Goal: Answer question/provide support: Share knowledge or assist other users

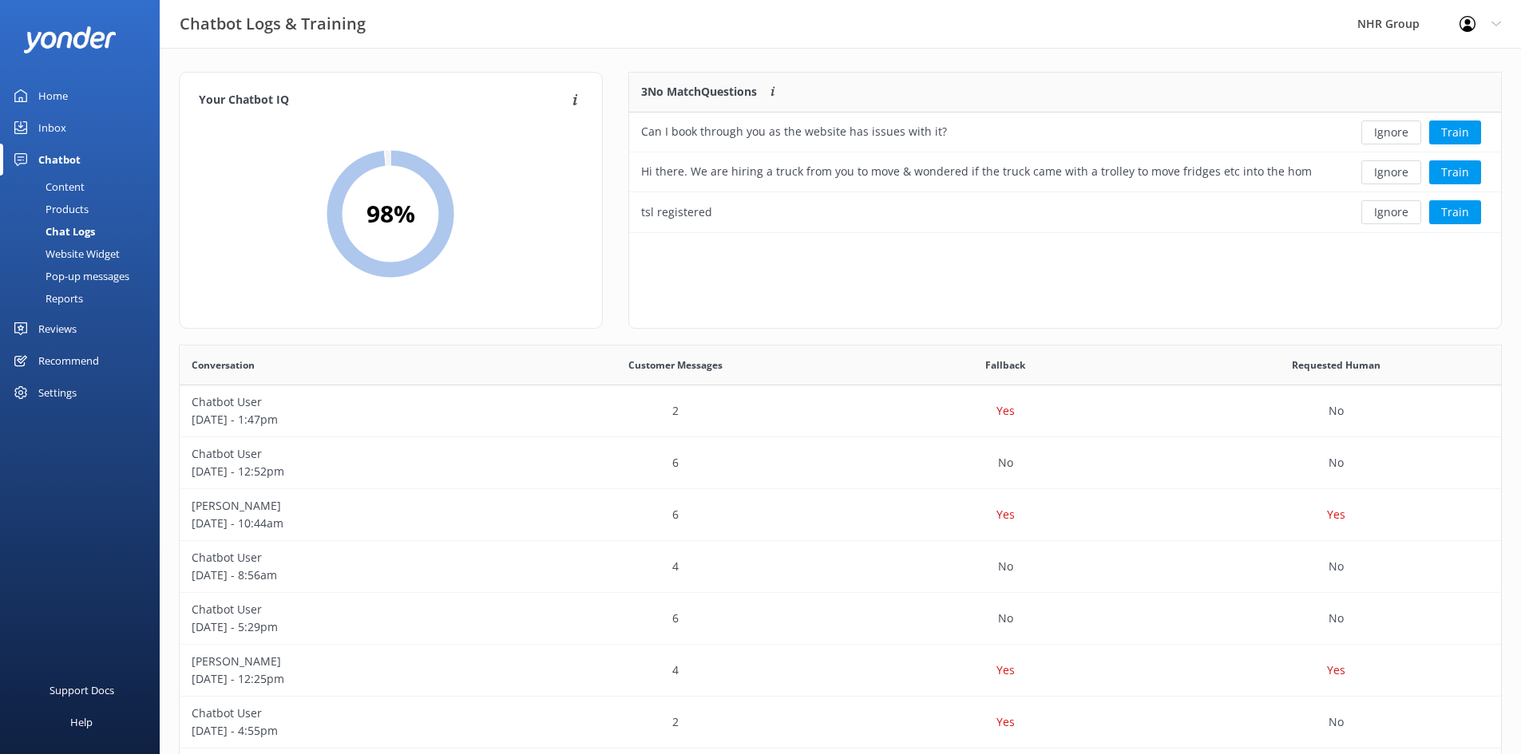
scroll to position [548, 1309]
click at [755, 137] on div "Can I book through you as the website has issues with it?" at bounding box center [794, 132] width 306 height 18
click at [60, 186] on div "Content" at bounding box center [47, 187] width 75 height 22
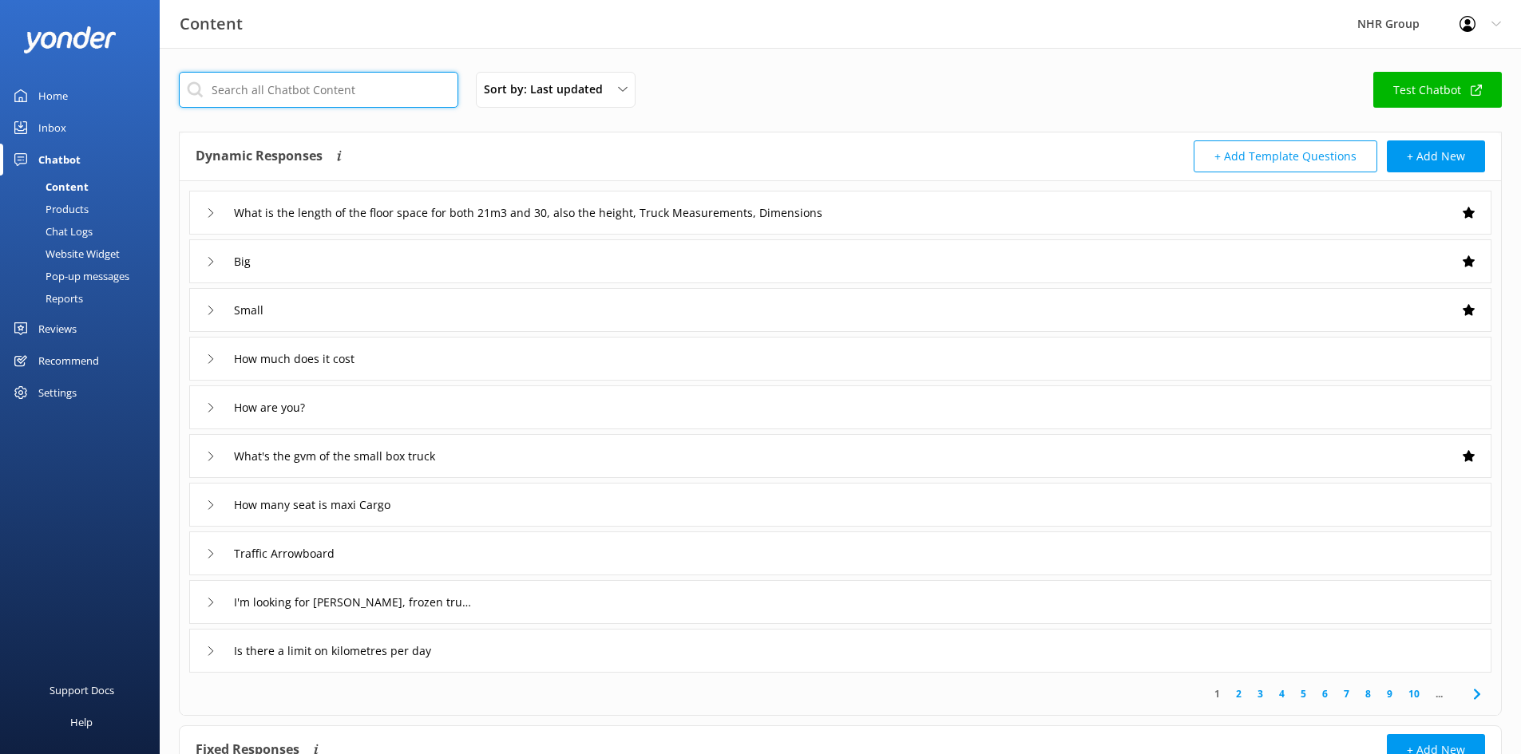
click at [255, 93] on input "text" at bounding box center [318, 90] width 279 height 36
type input "booking"
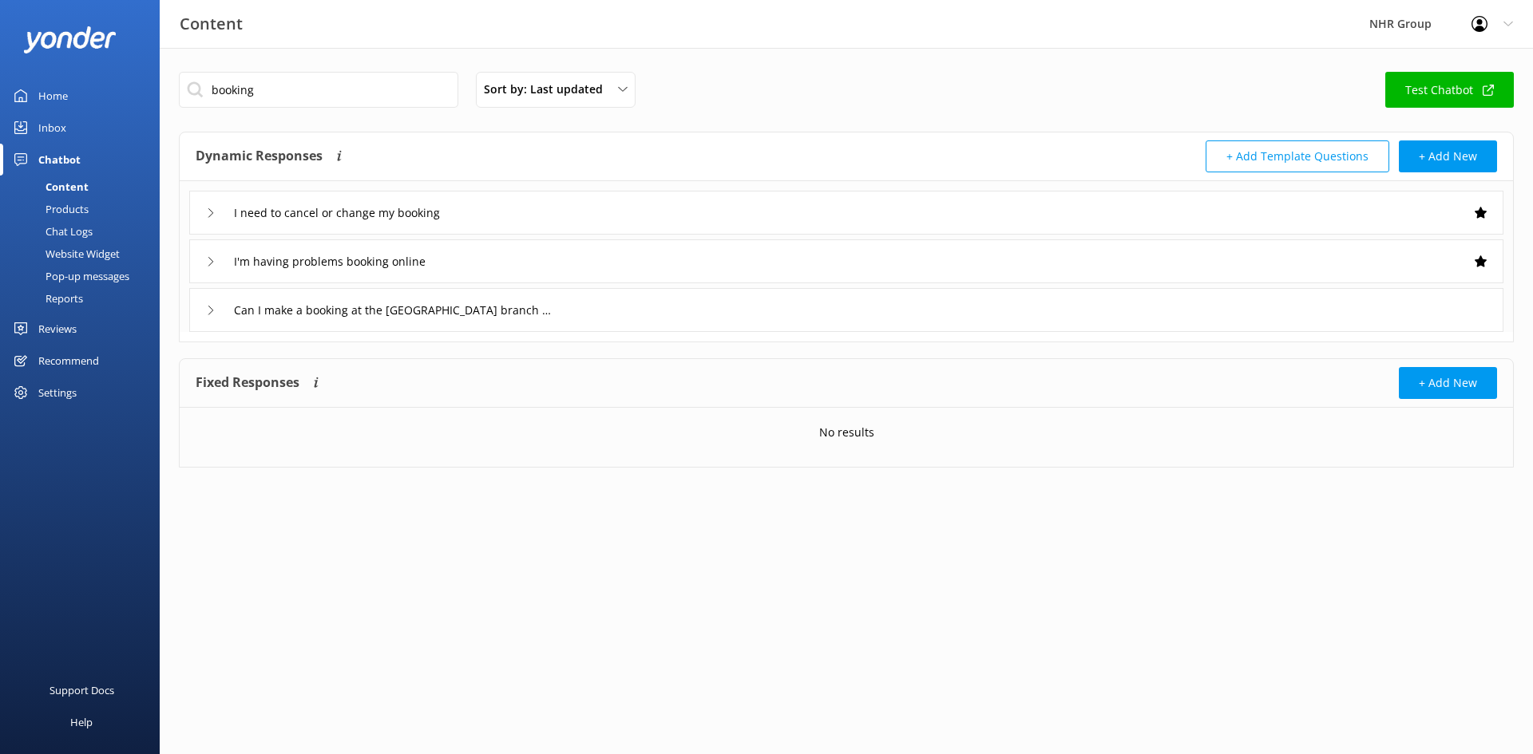
click at [473, 262] on div "I'm having problems booking online" at bounding box center [846, 262] width 1314 height 44
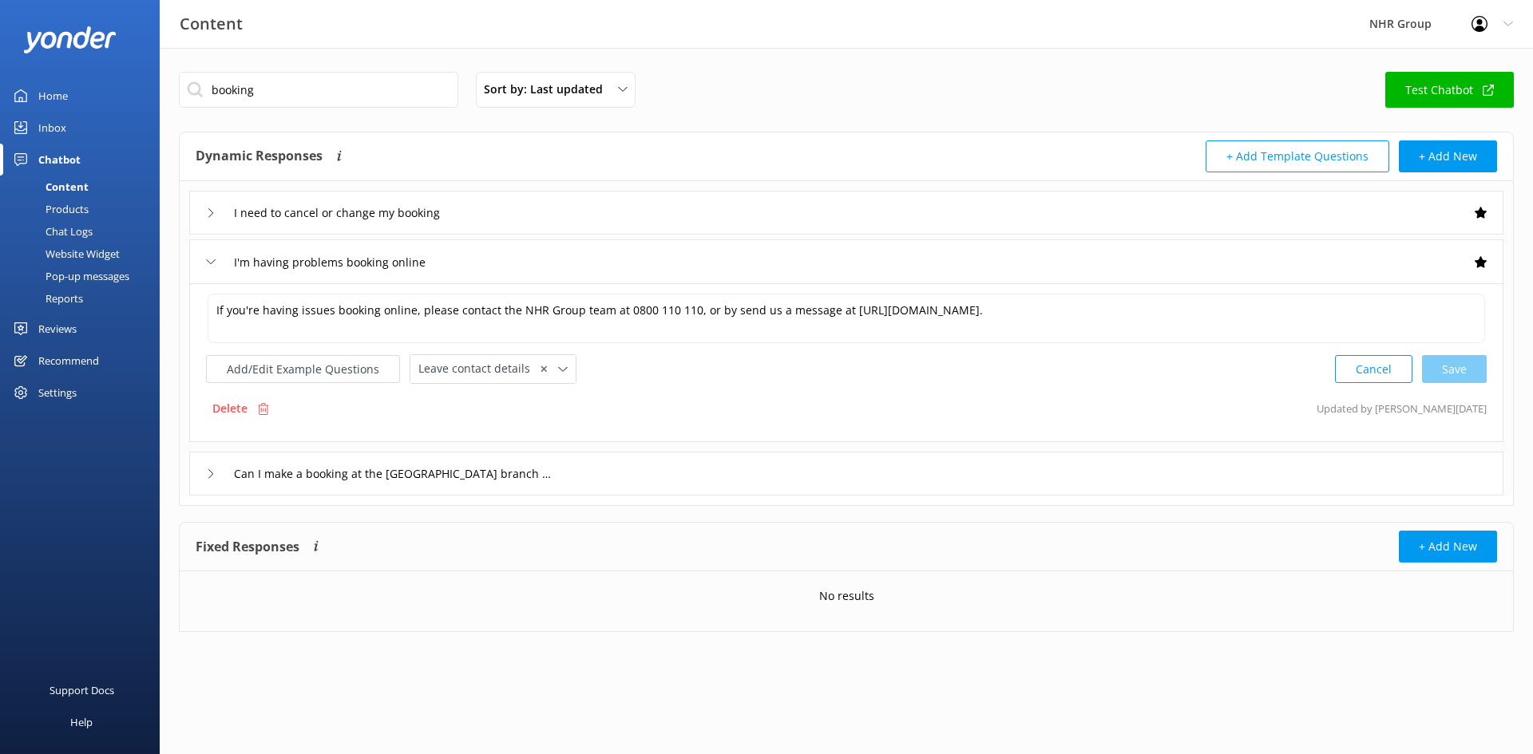
click at [473, 266] on div "I'm having problems booking online" at bounding box center [846, 262] width 1314 height 44
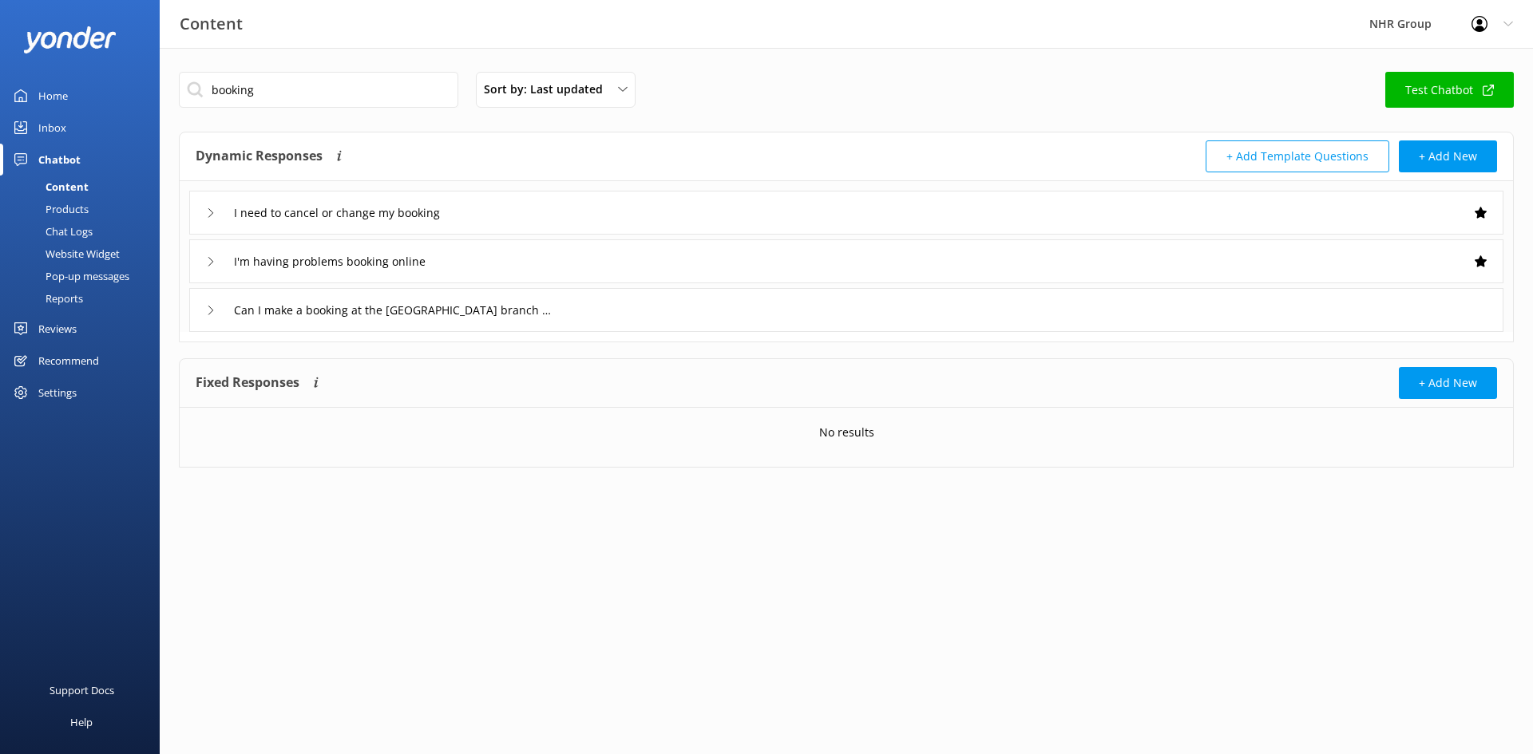
click at [589, 307] on div "Can I make a booking at the [GEOGRAPHIC_DATA] branch now?" at bounding box center [846, 310] width 1314 height 44
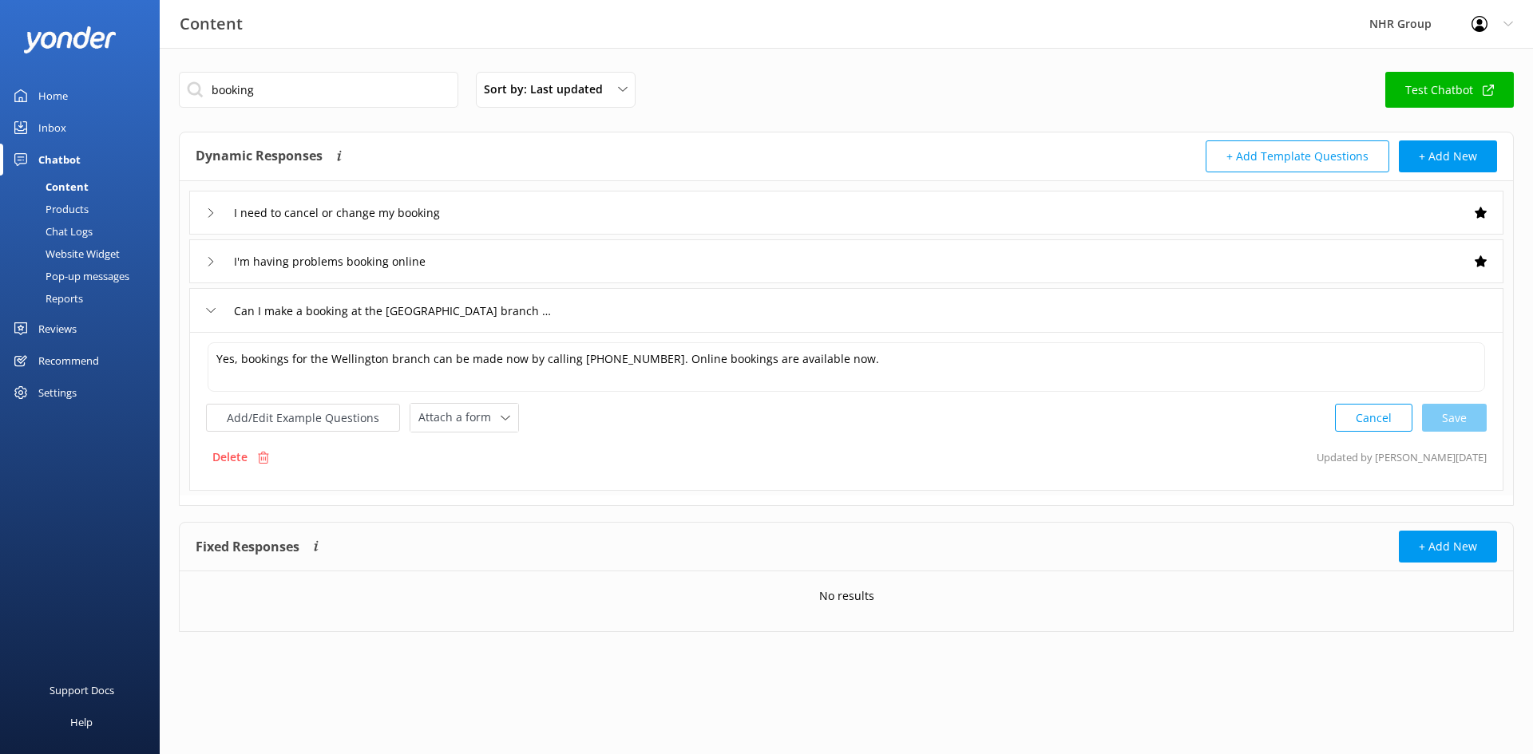
click at [589, 307] on div "Can I make a booking at the [GEOGRAPHIC_DATA] branch now?" at bounding box center [846, 310] width 1314 height 44
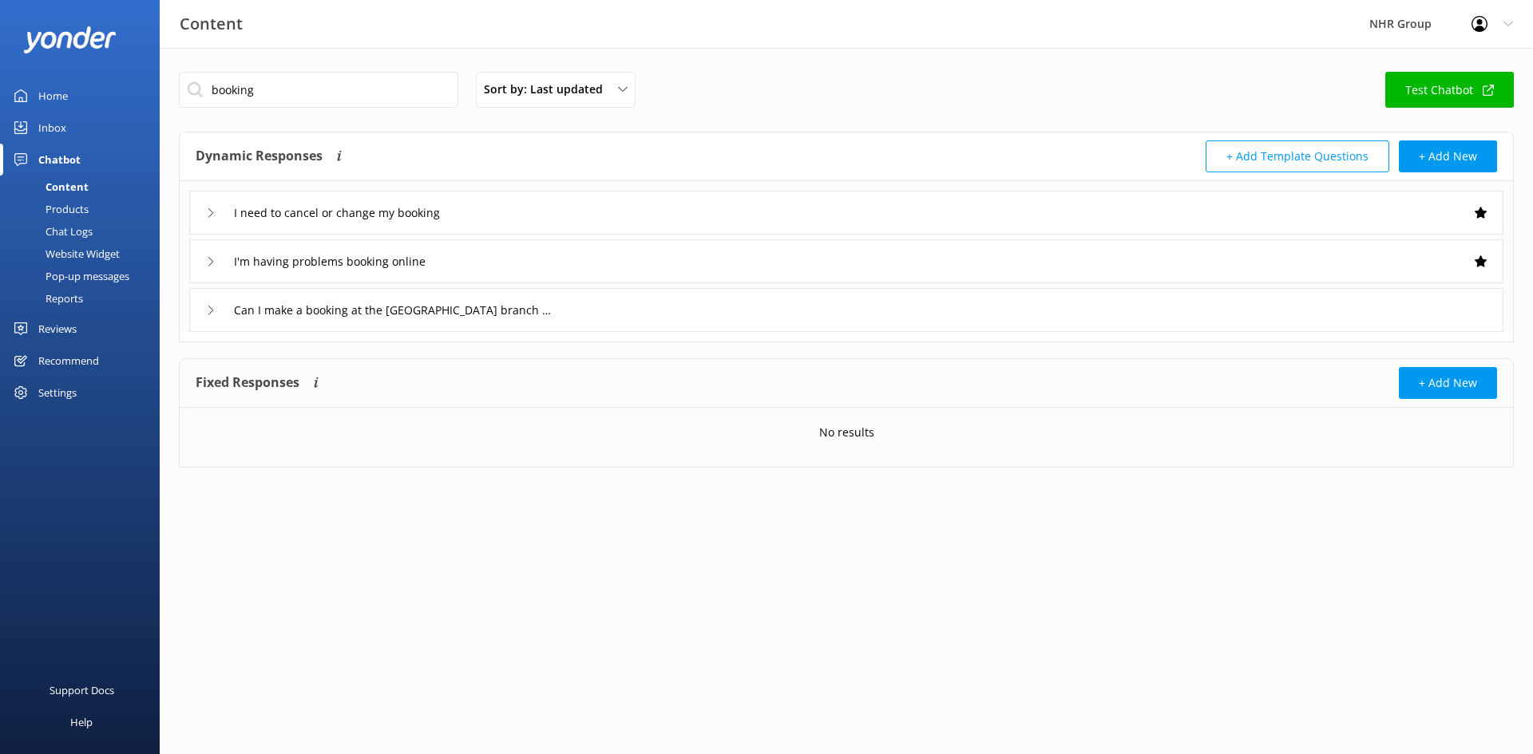
click at [563, 271] on div "I'm having problems booking online" at bounding box center [846, 262] width 1314 height 44
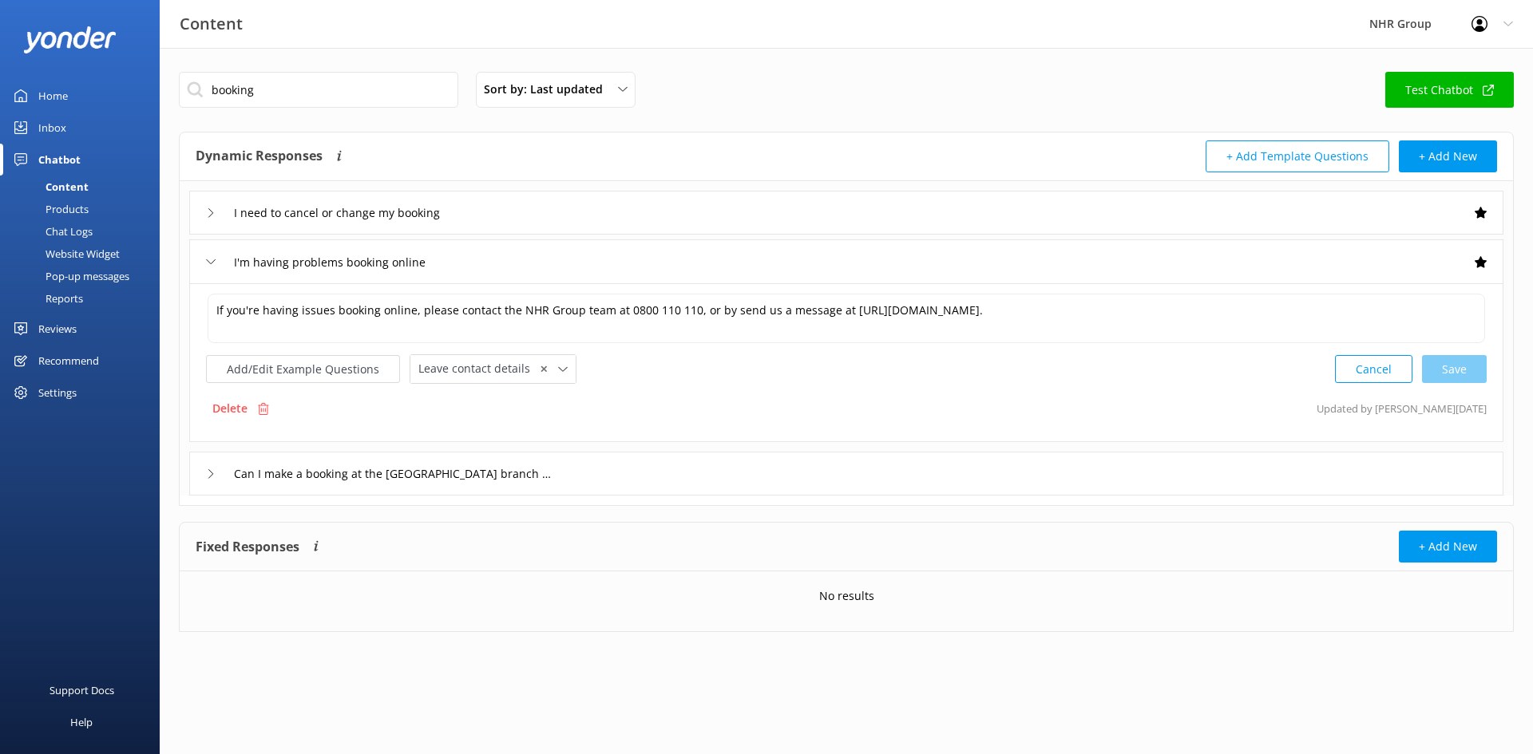
click at [564, 263] on div "I'm having problems booking online" at bounding box center [846, 262] width 1314 height 44
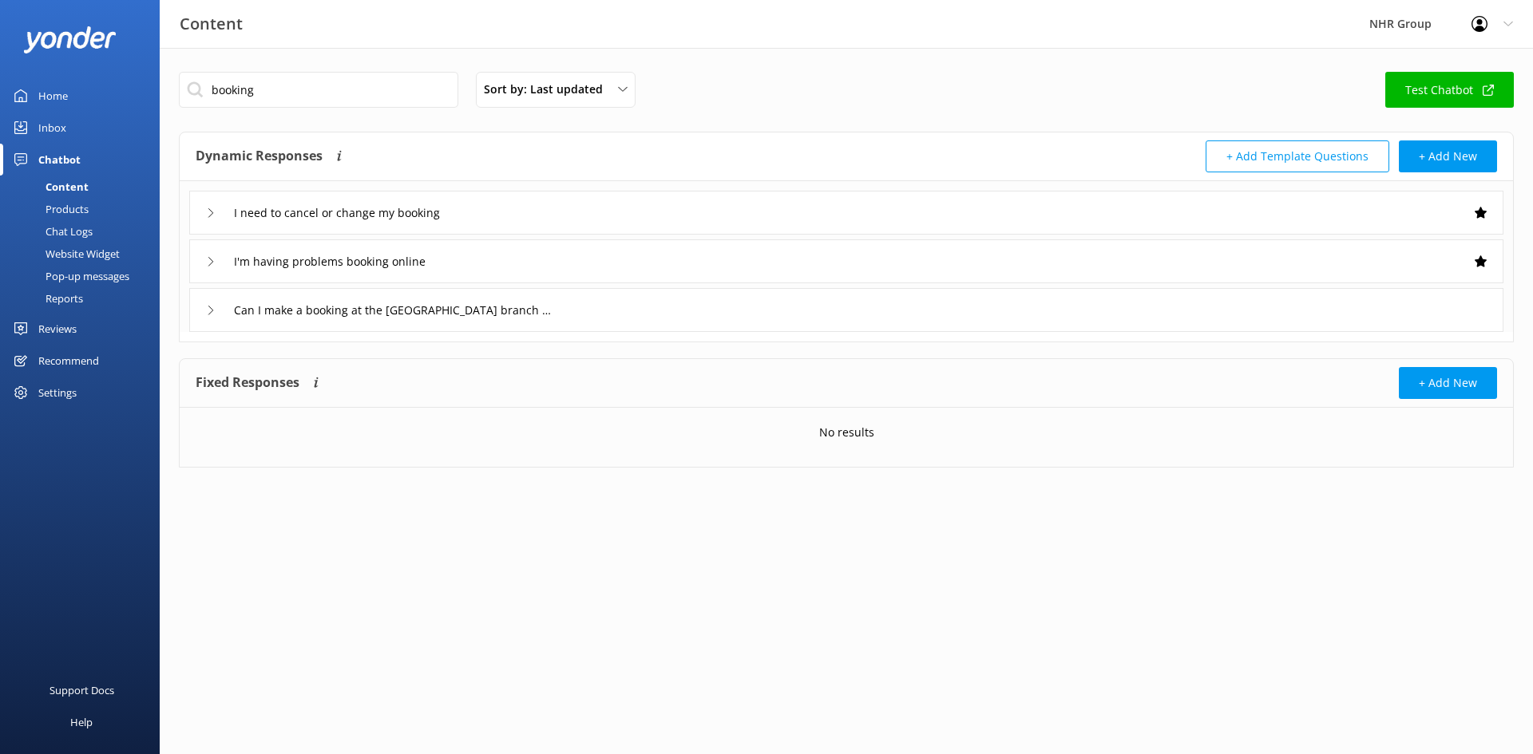
click at [65, 234] on div "Chat Logs" at bounding box center [51, 231] width 83 height 22
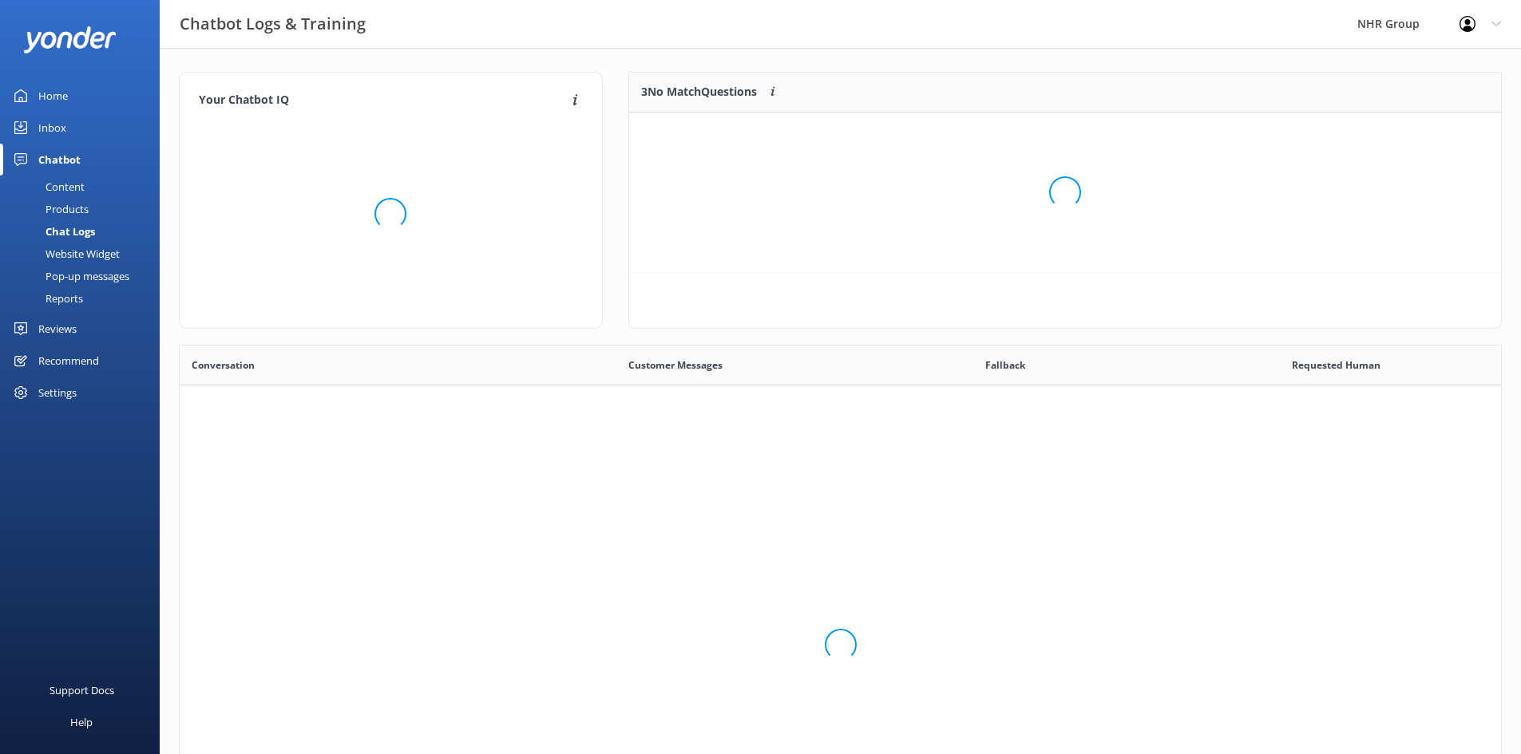
scroll to position [548, 1309]
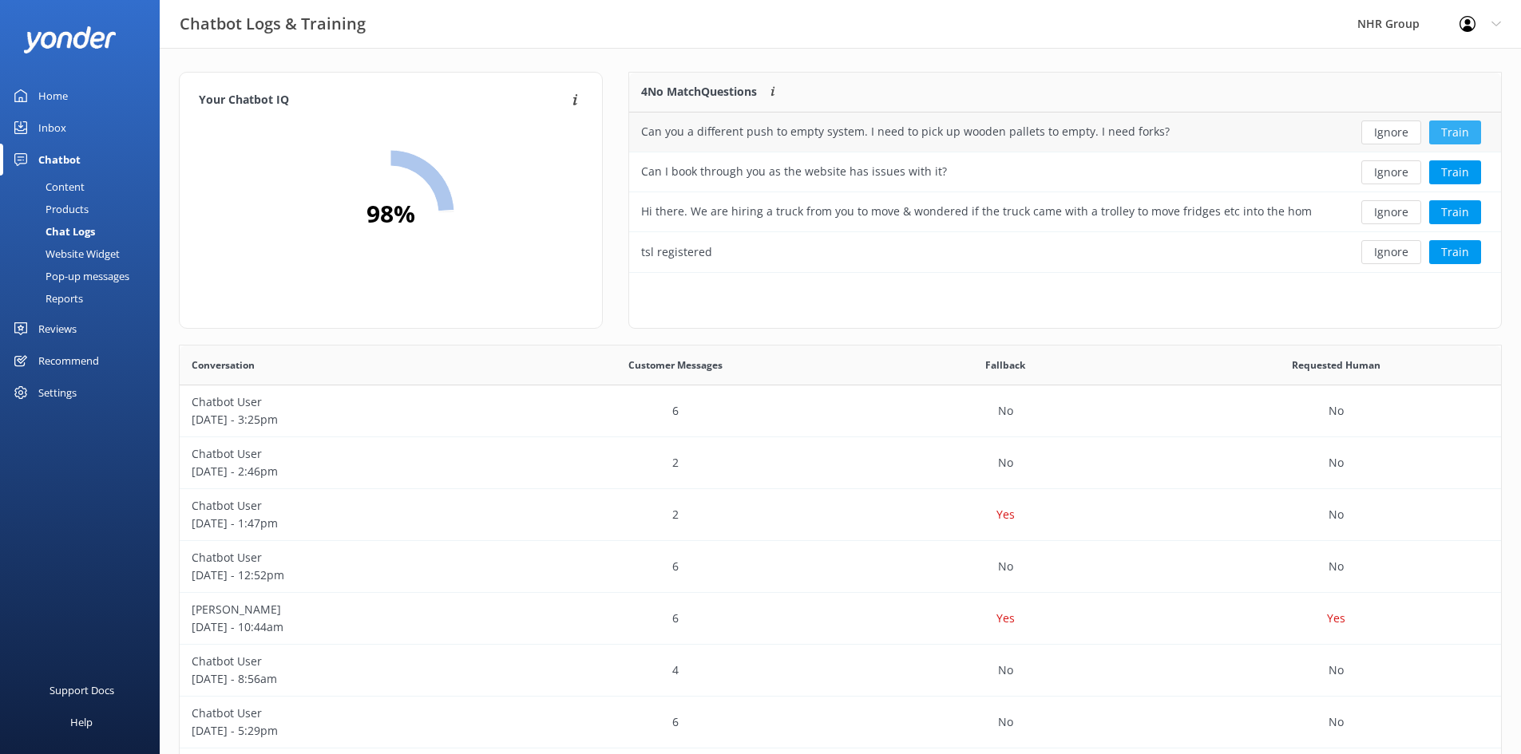
click at [1455, 134] on button "Train" at bounding box center [1455, 133] width 52 height 24
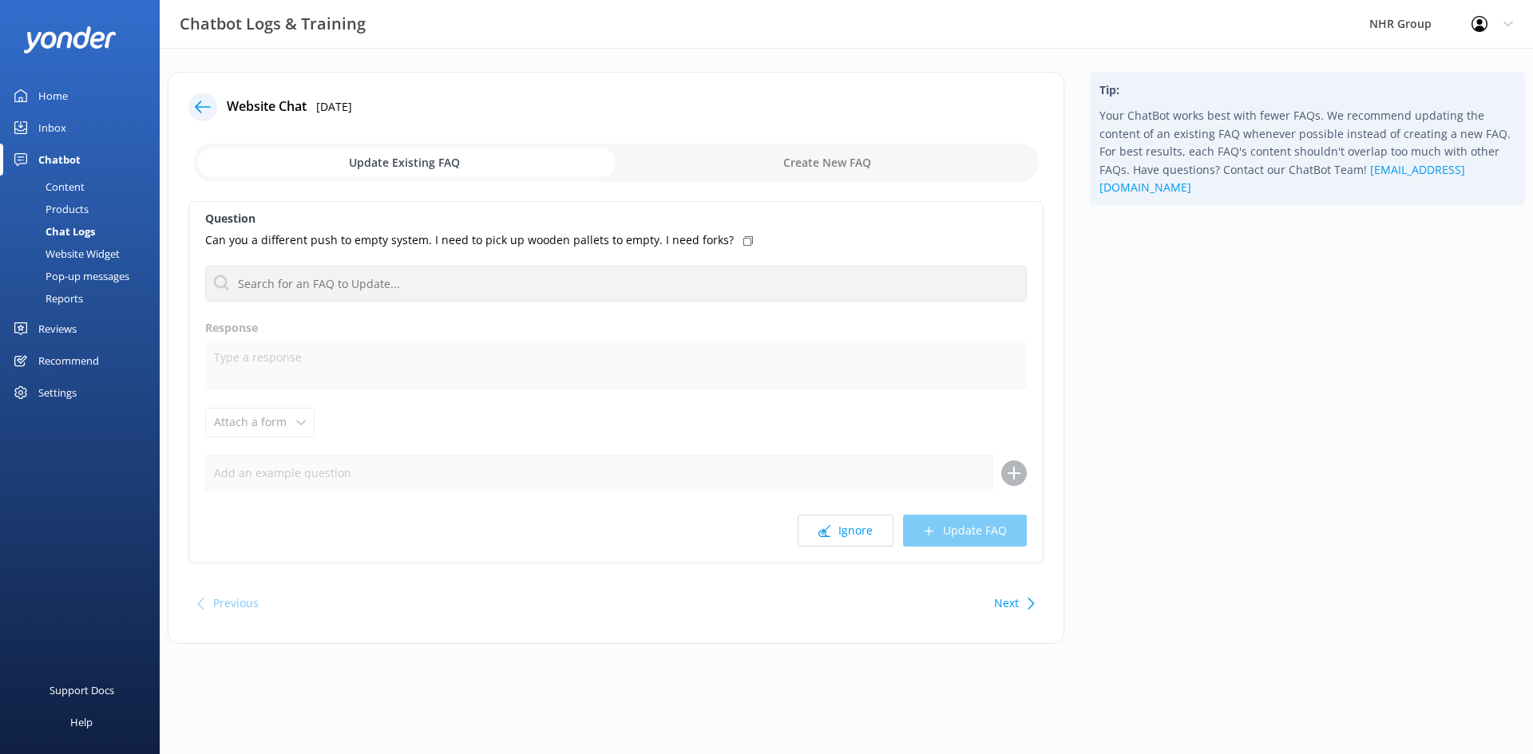
click at [1026, 604] on icon at bounding box center [1031, 604] width 12 height 12
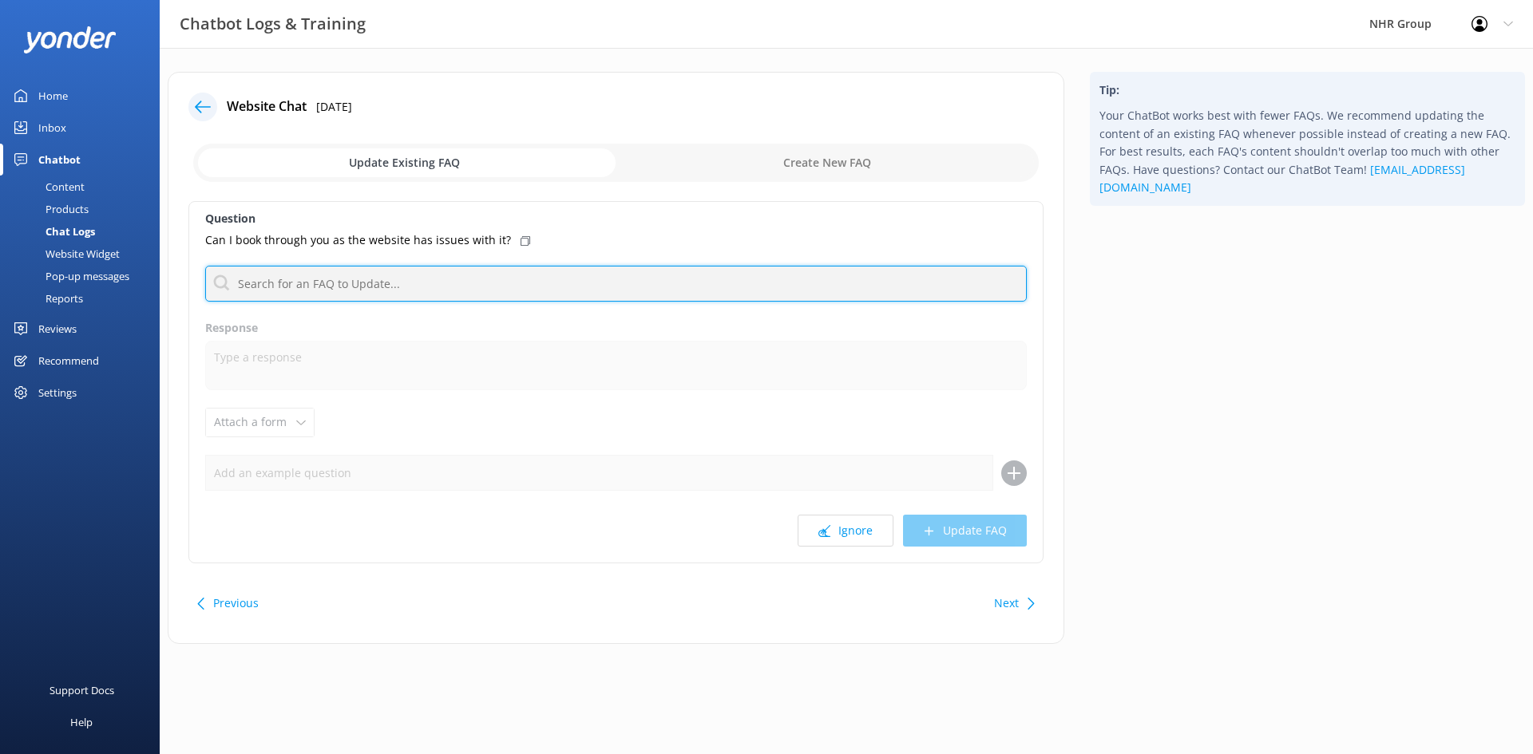
click at [339, 279] on input "text" at bounding box center [615, 284] width 821 height 36
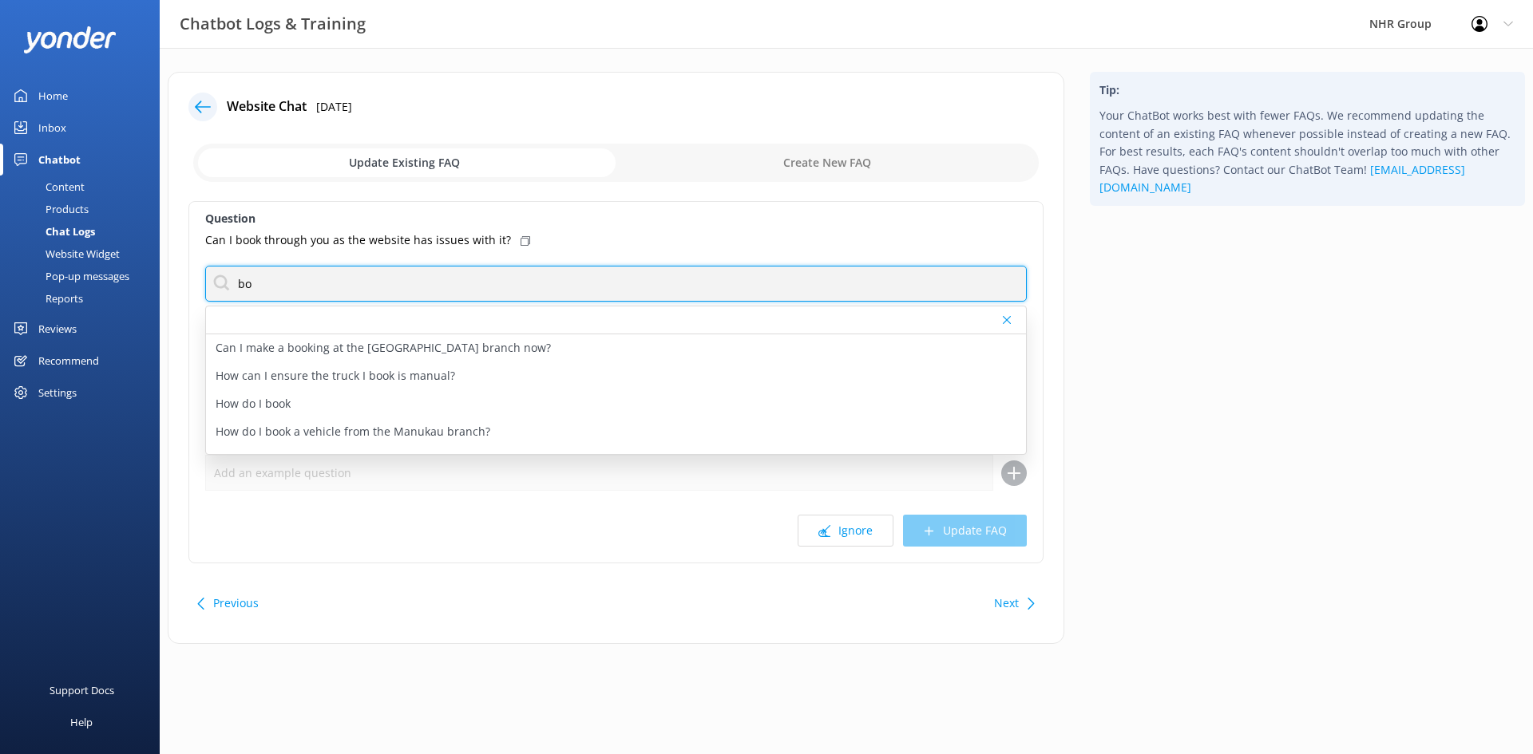
type input "b"
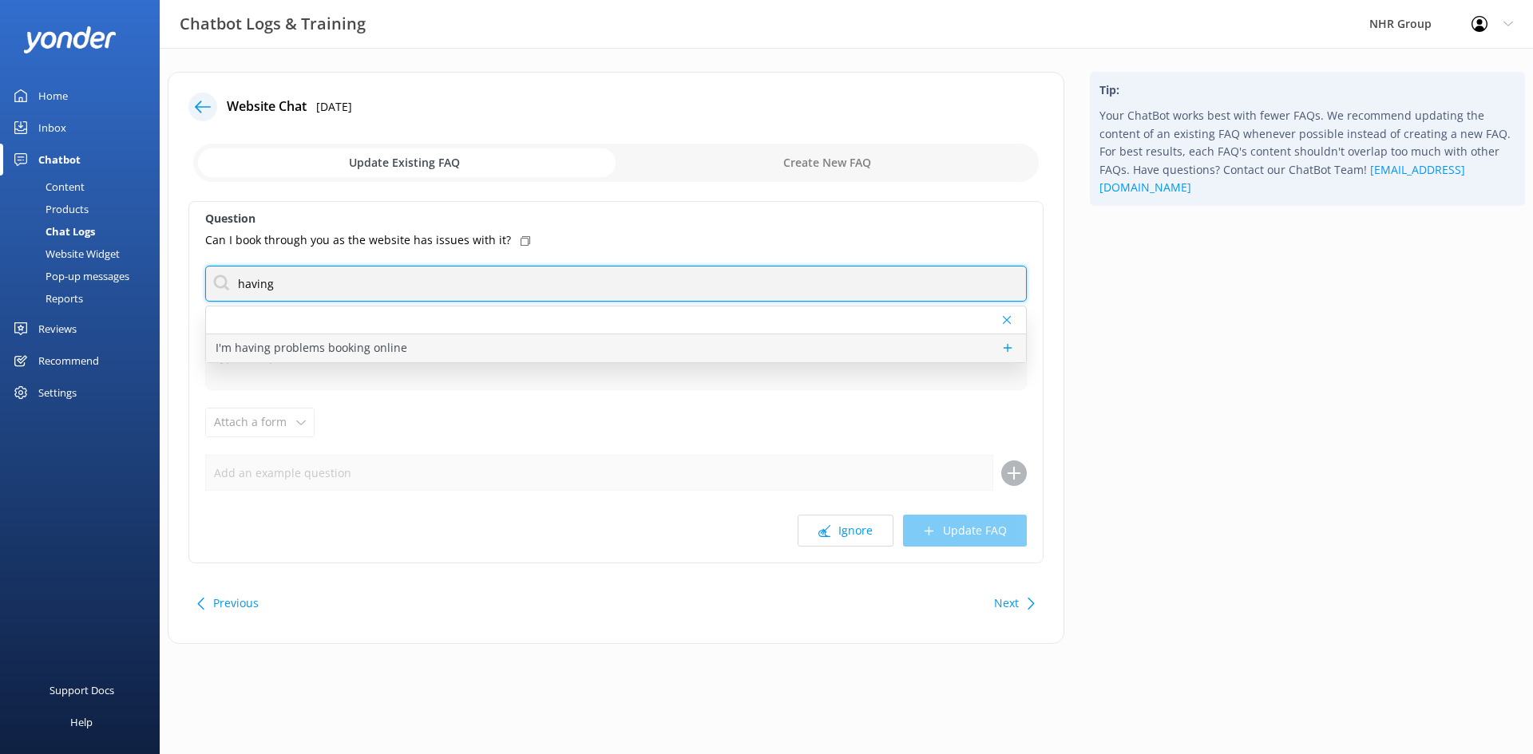
type input "having"
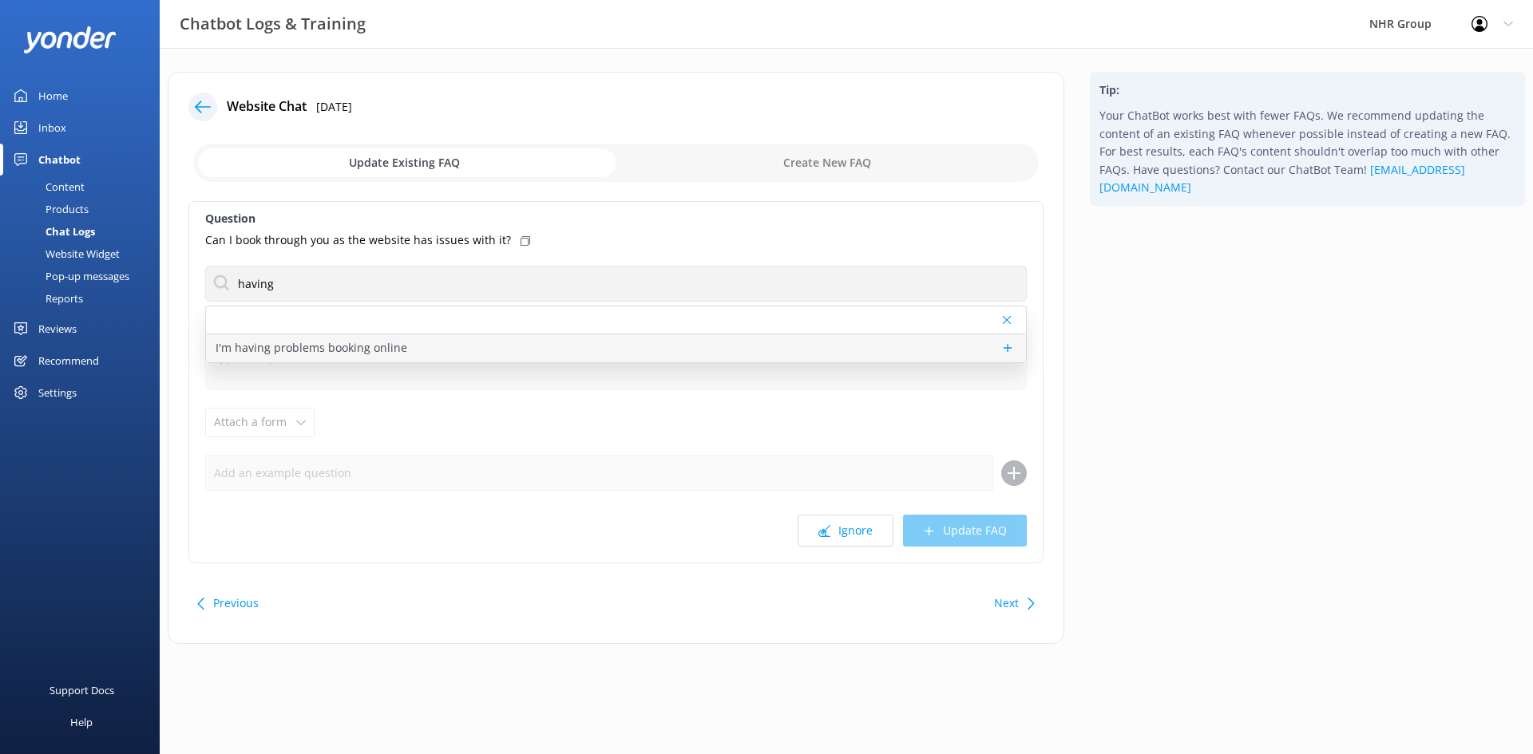
click at [358, 358] on div "I'm having problems booking online" at bounding box center [616, 349] width 820 height 28
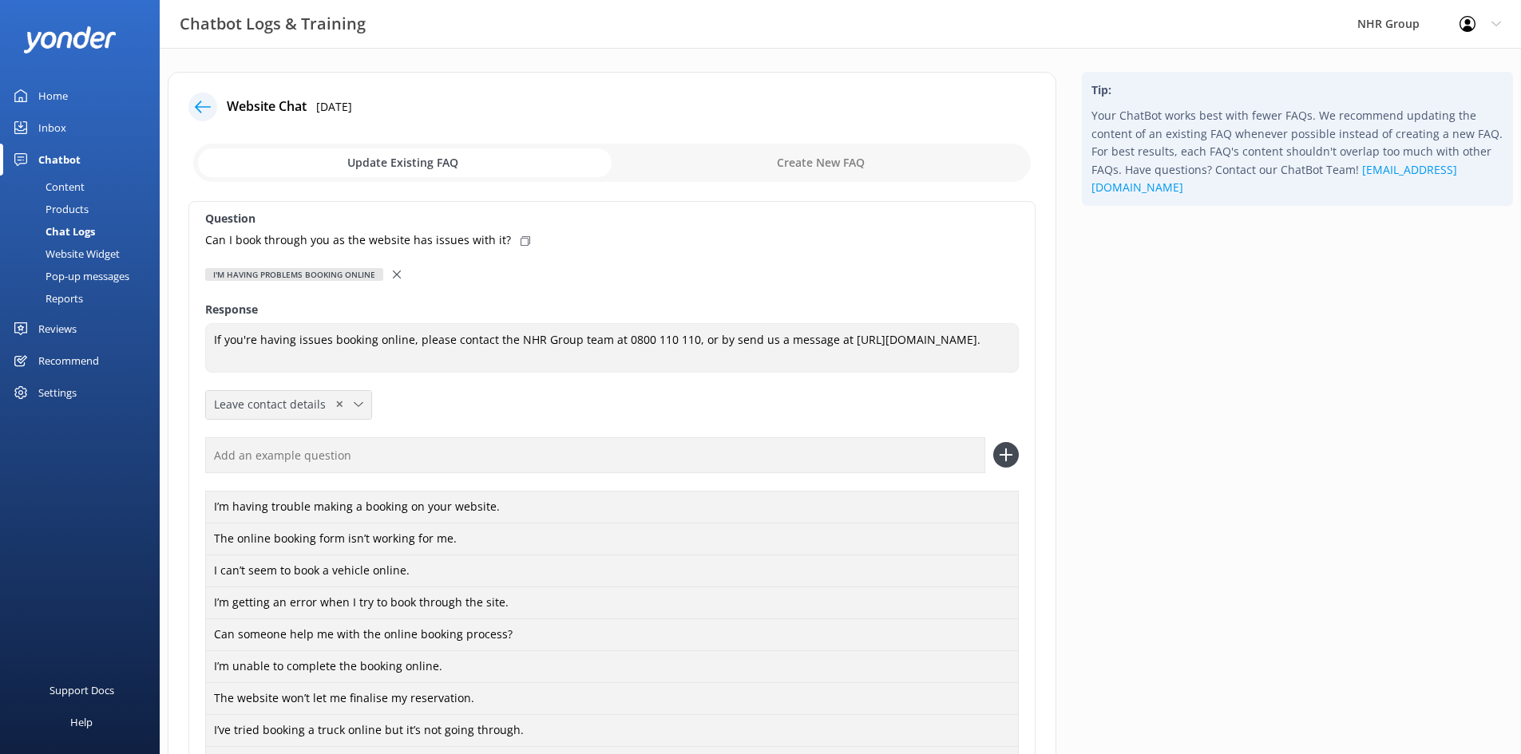
click at [357, 409] on icon at bounding box center [359, 405] width 10 height 10
click at [485, 389] on div "Question Can I book through you as the website has issues with it? I'm having p…" at bounding box center [611, 733] width 847 height 1065
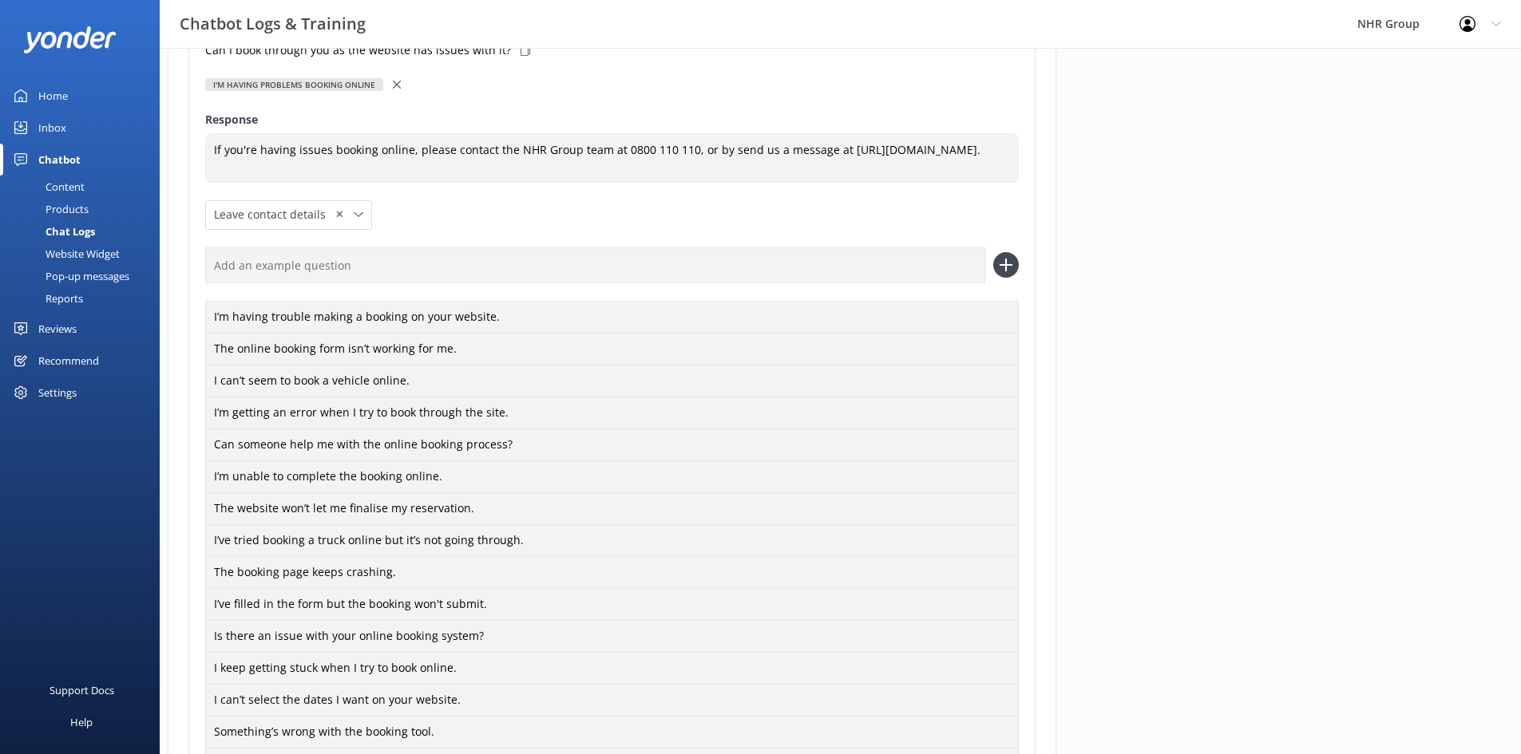
scroll to position [2, 0]
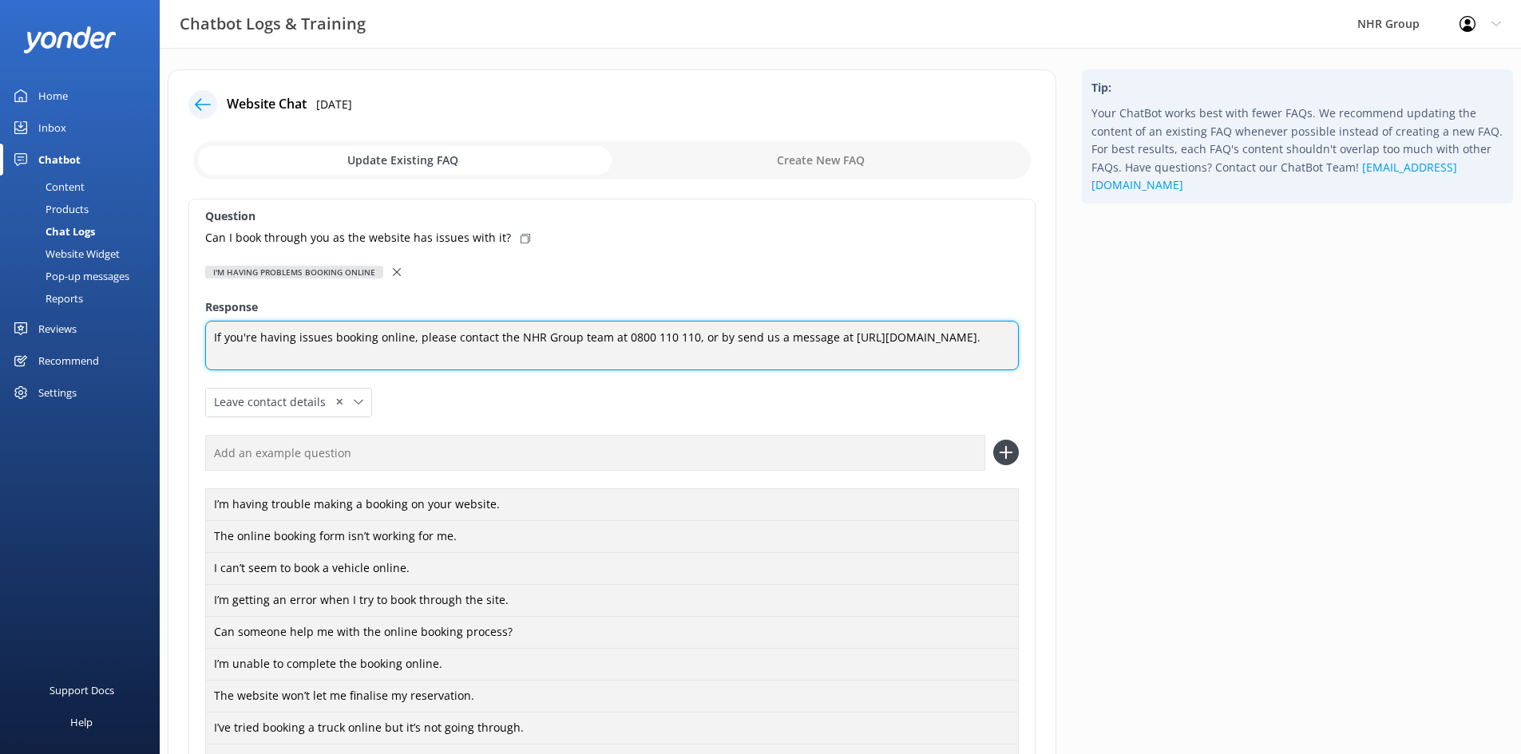
click at [285, 358] on textarea "If you're having issues booking online, please contact the NHR Group team at 08…" at bounding box center [612, 345] width 814 height 49
click at [680, 354] on textarea "If you're having issues booking online, please contact the NHR Group team at 08…" at bounding box center [612, 346] width 814 height 50
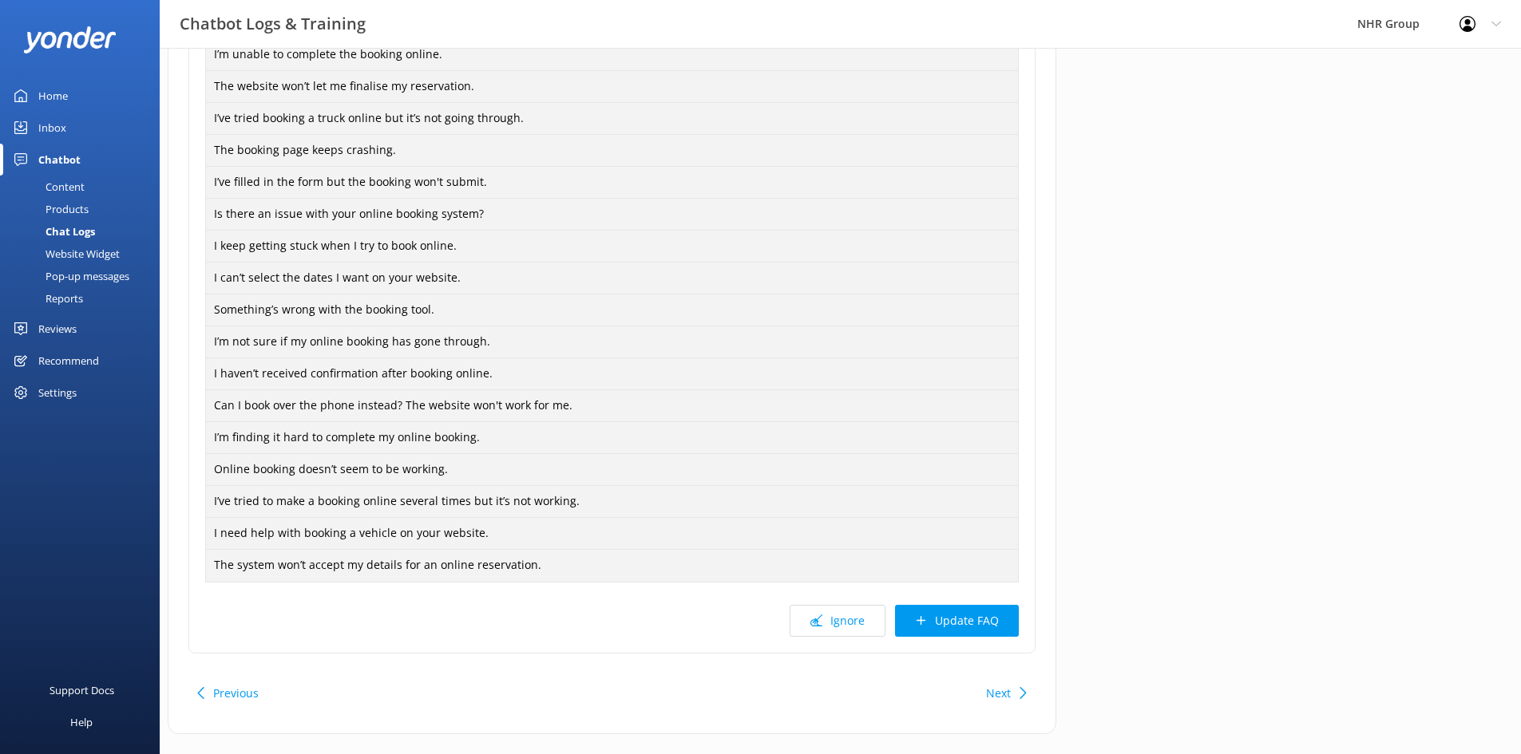
scroll to position [641, 0]
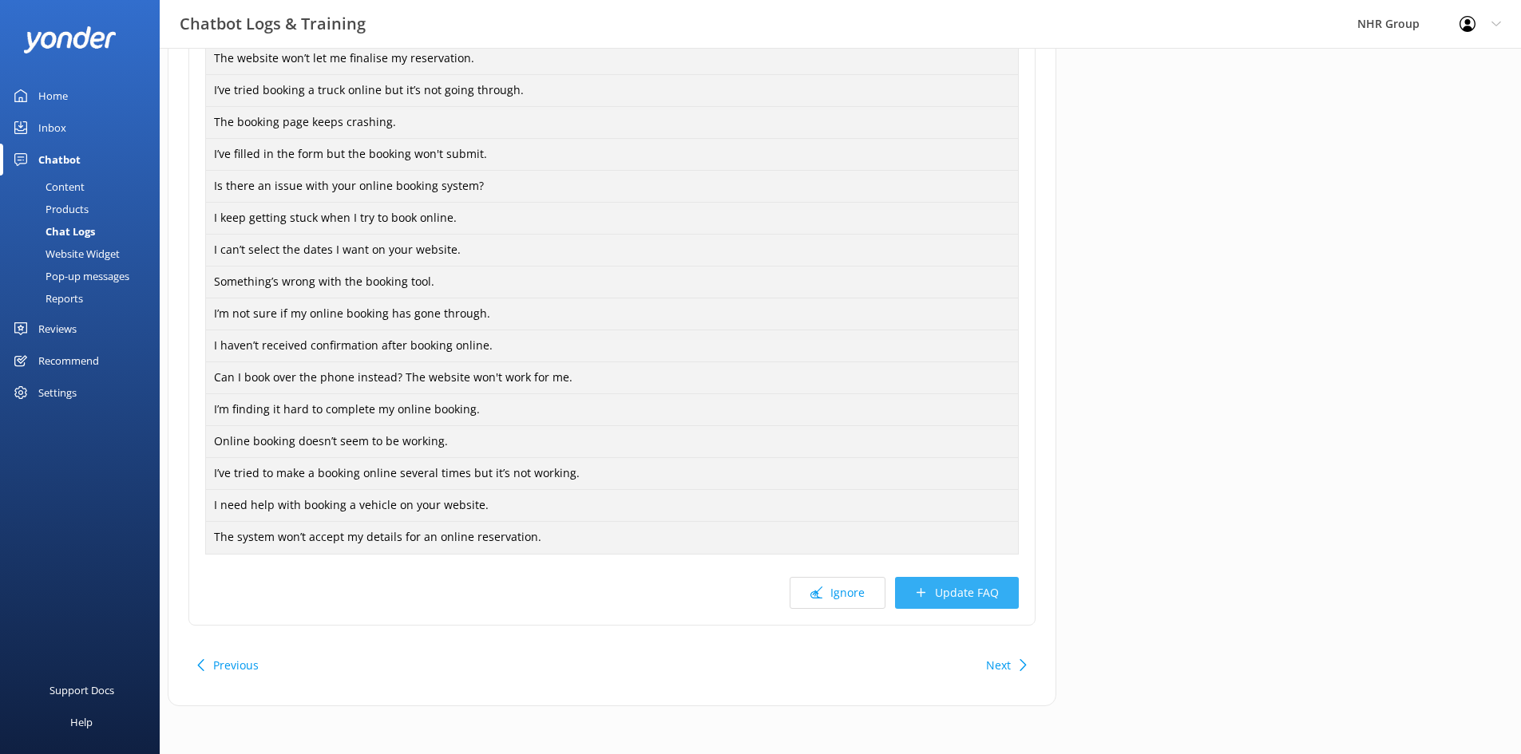
type textarea "If you're having issues booking online, please contact the NHR Group team at 08…"
click at [963, 593] on button "Update FAQ" at bounding box center [957, 593] width 124 height 32
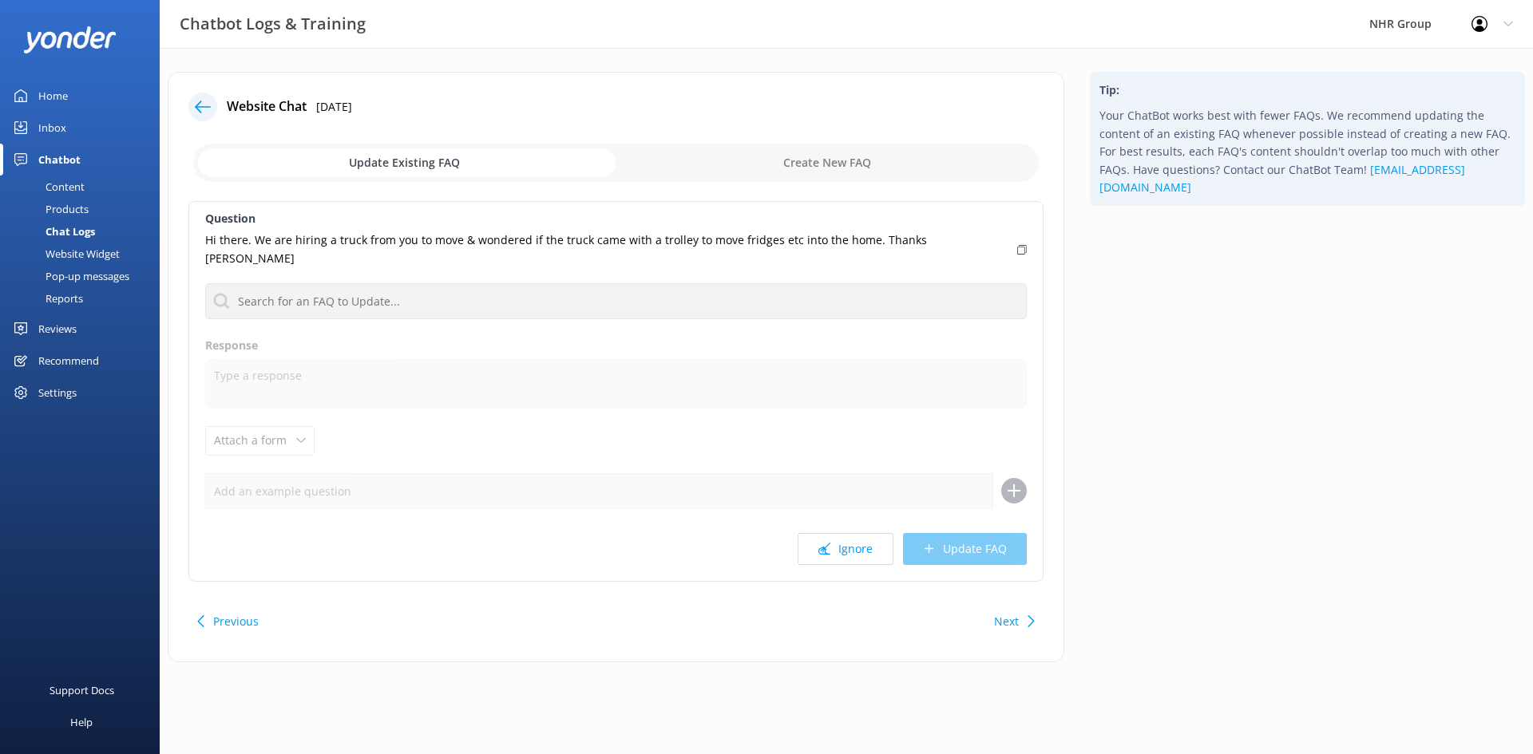
click at [75, 181] on div "Content" at bounding box center [47, 187] width 75 height 22
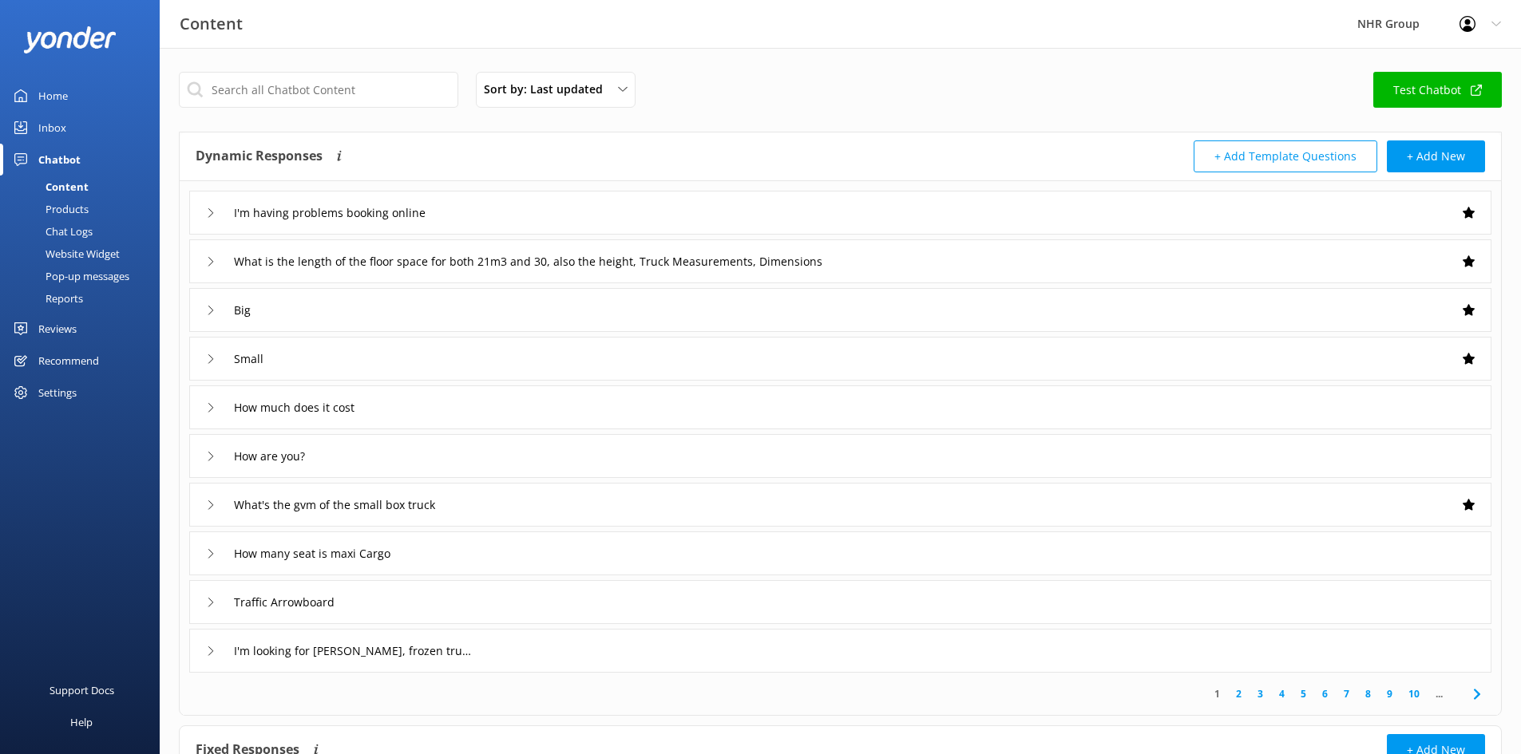
click at [467, 209] on div "I'm having problems booking online" at bounding box center [840, 213] width 1302 height 44
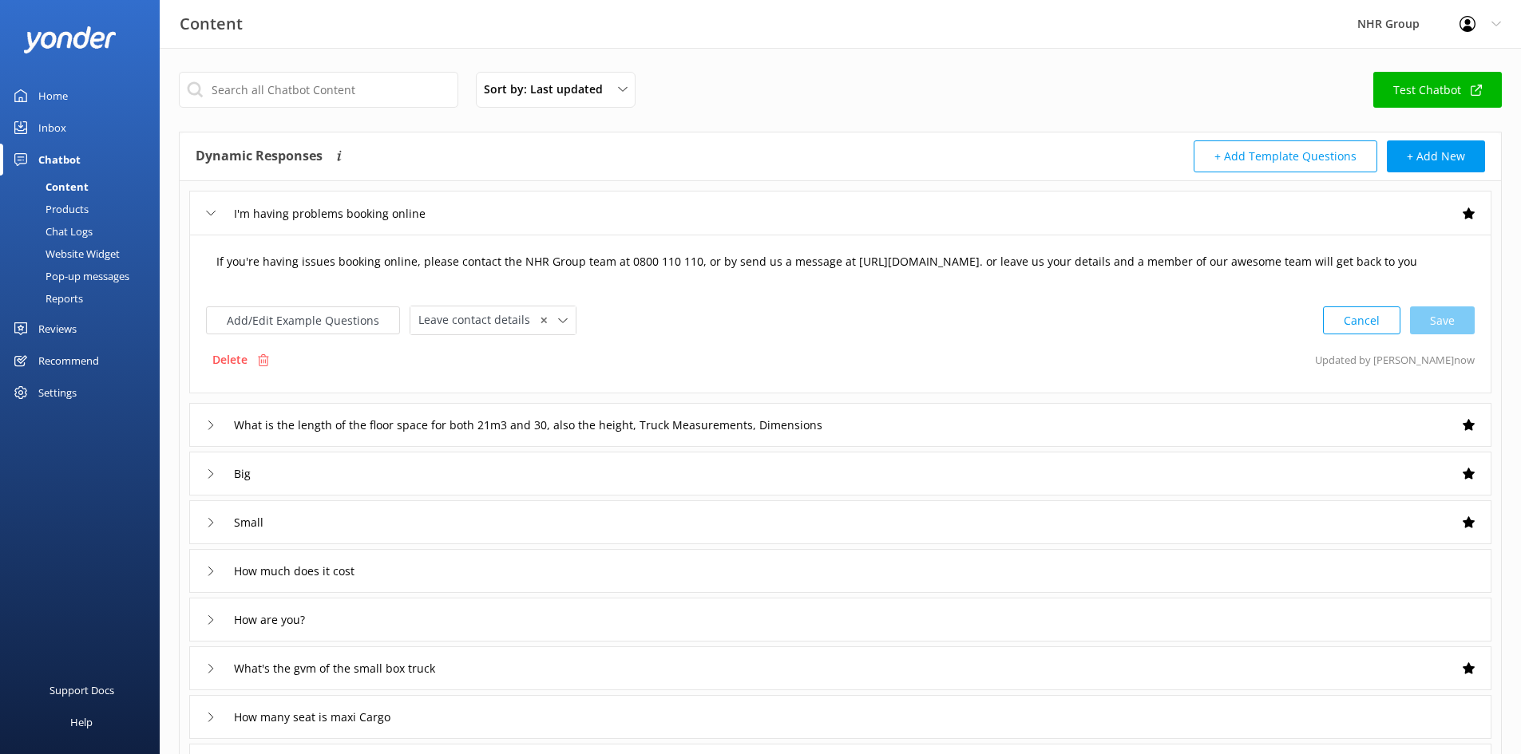
click at [1031, 263] on textarea "If you're having issues booking online, please contact the NHR Group team at 08…" at bounding box center [840, 269] width 1265 height 49
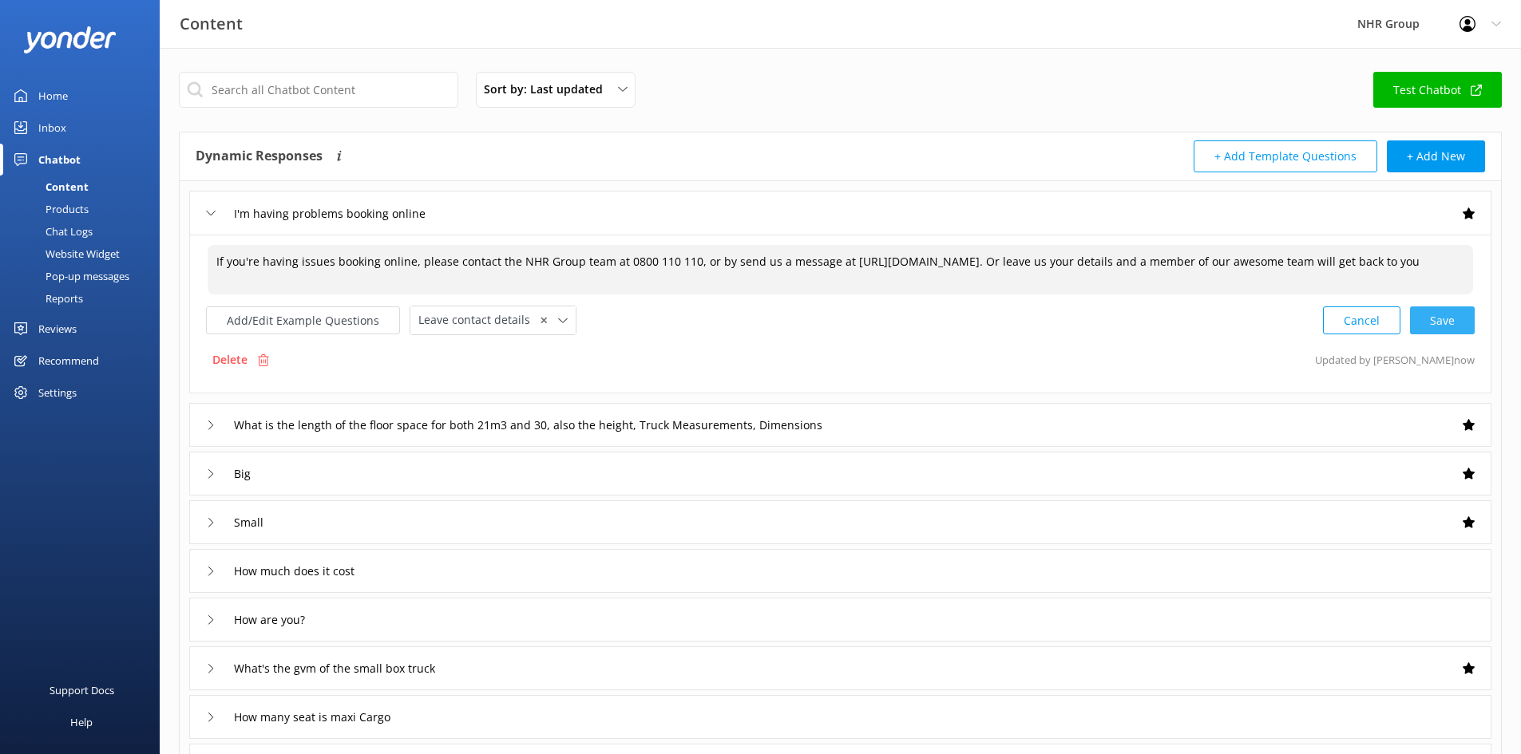
click at [1447, 323] on div "Cancel Save" at bounding box center [1399, 321] width 152 height 30
type textarea "If you're having issues booking online, please contact the NHR Group team at 08…"
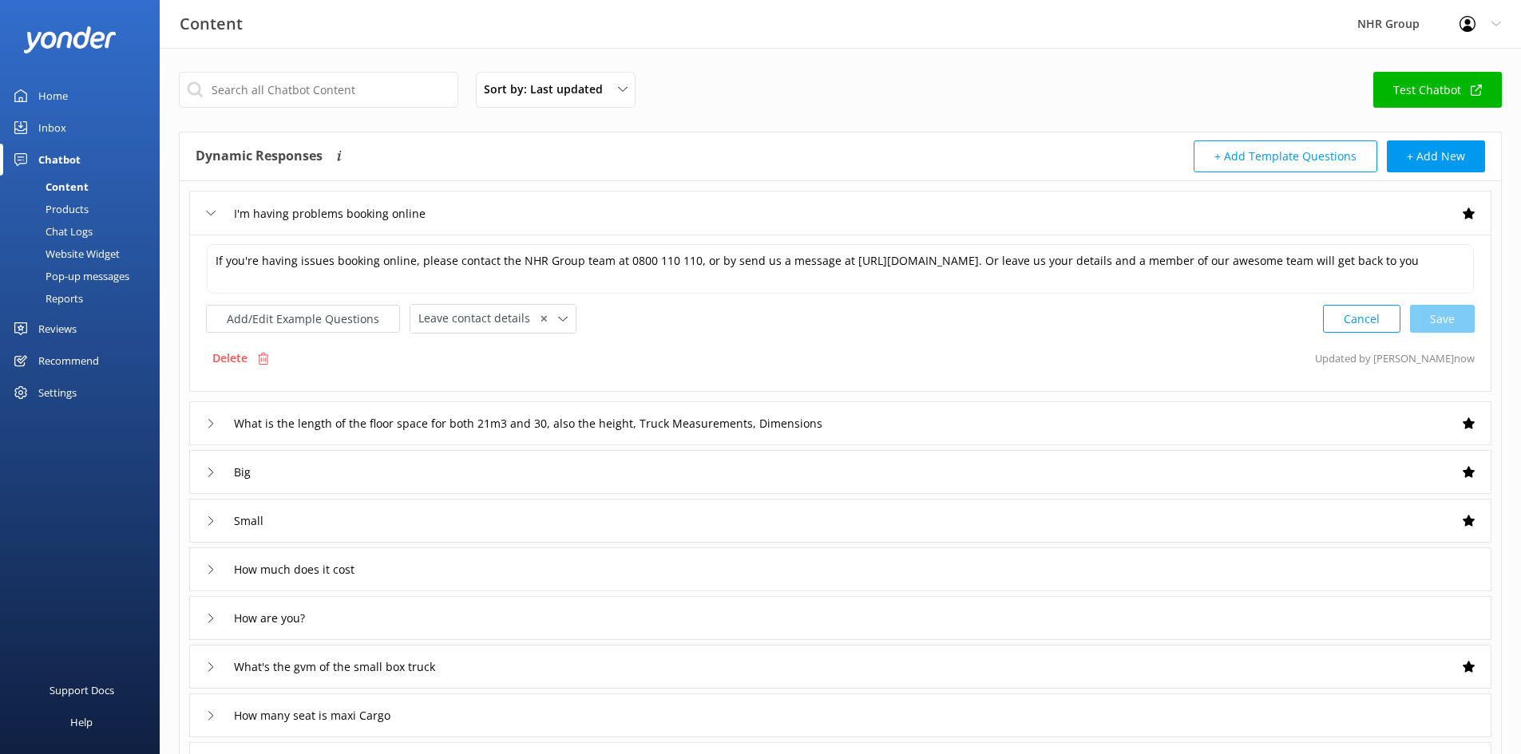
click at [592, 213] on div "I'm having problems booking online" at bounding box center [840, 213] width 1302 height 44
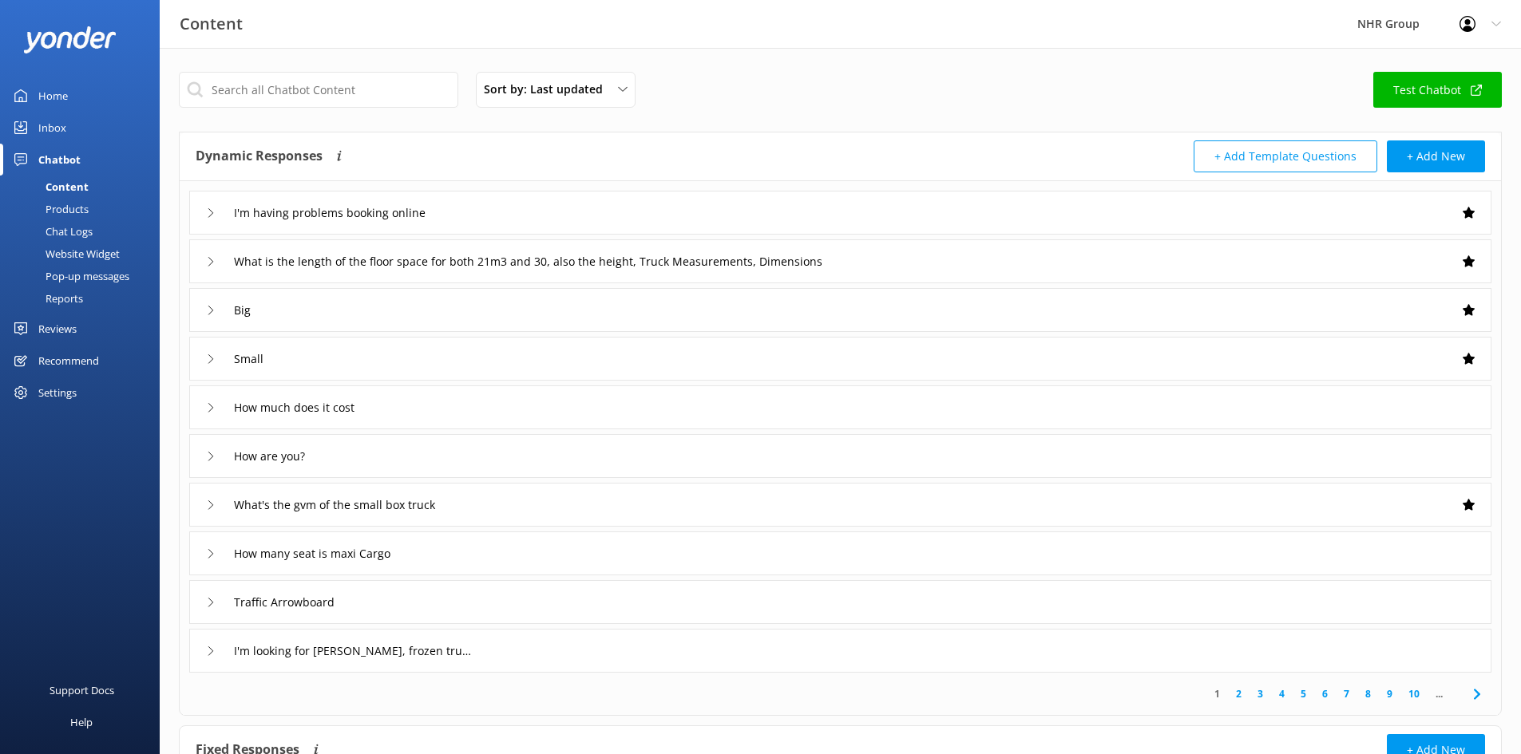
click at [62, 228] on div "Chat Logs" at bounding box center [51, 231] width 83 height 22
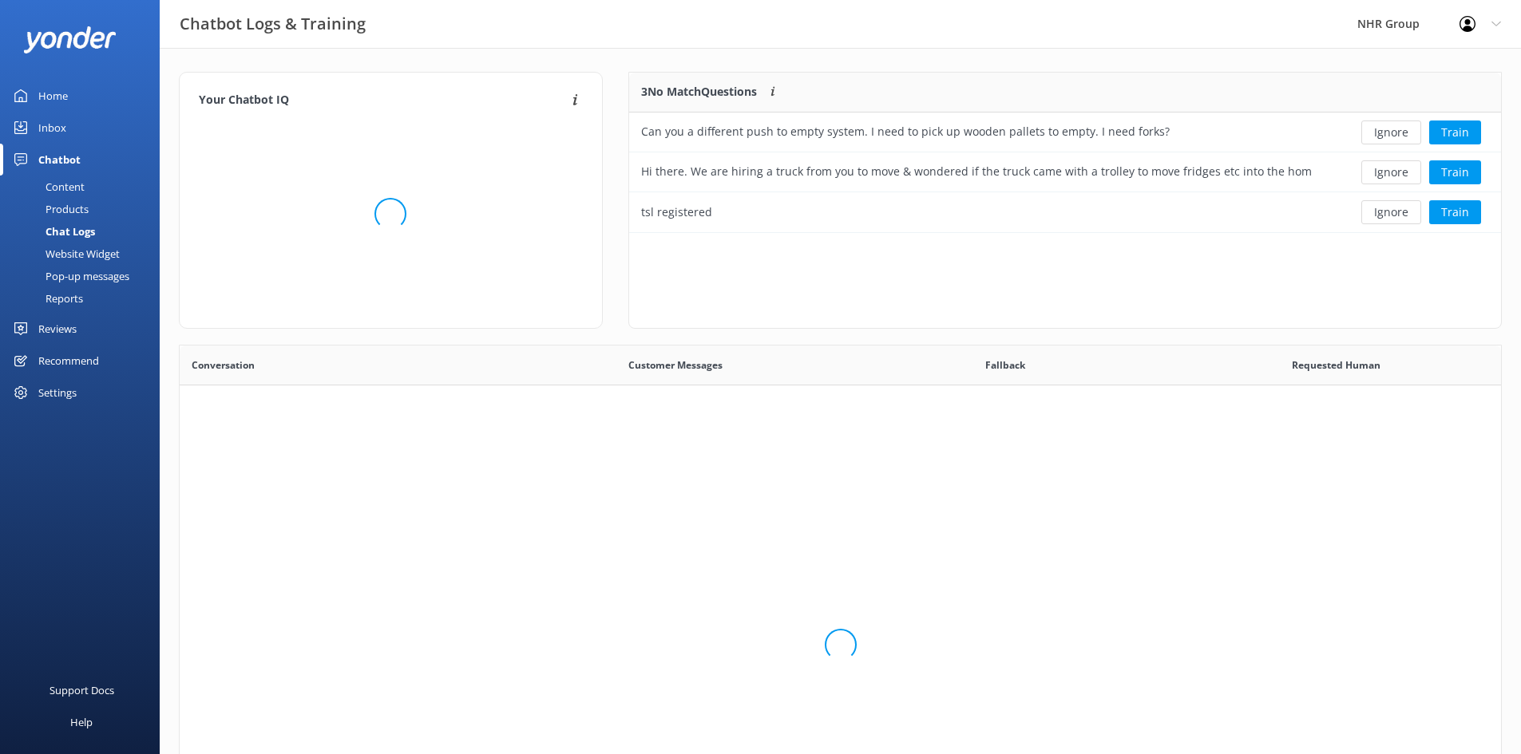
scroll to position [148, 860]
